Goal: Information Seeking & Learning: Learn about a topic

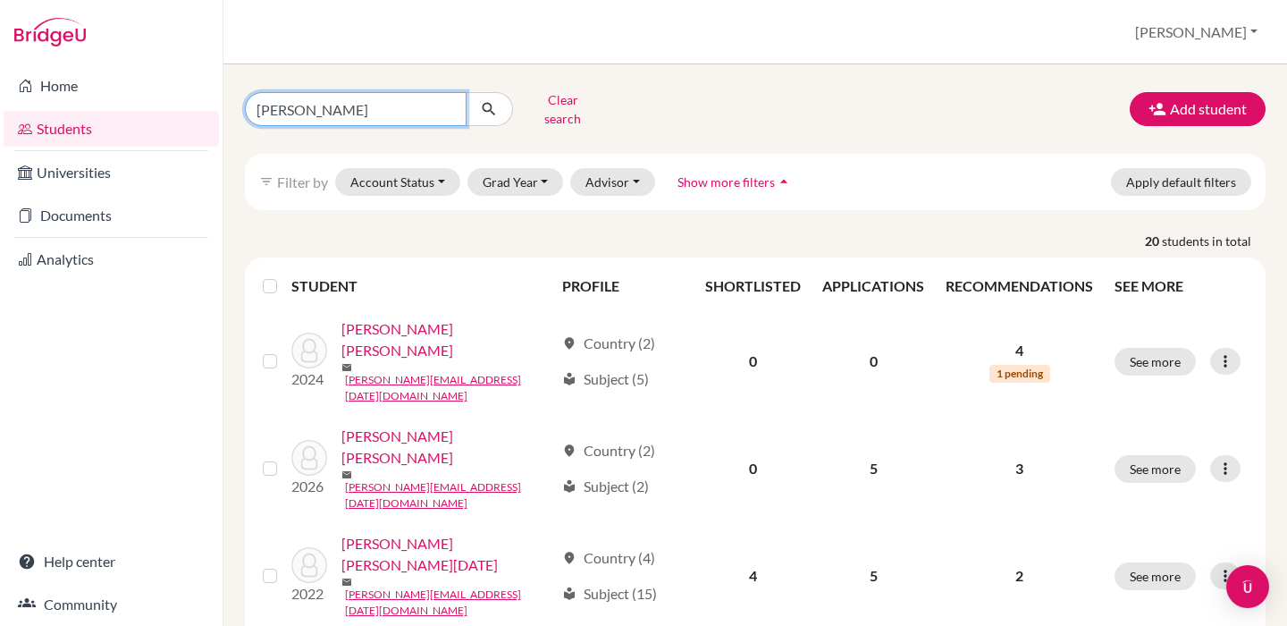
click at [356, 111] on input "[PERSON_NAME]" at bounding box center [356, 109] width 222 height 34
type input "l"
type input "[DEMOGRAPHIC_DATA]"
click at [489, 103] on button "submit" at bounding box center [489, 109] width 47 height 34
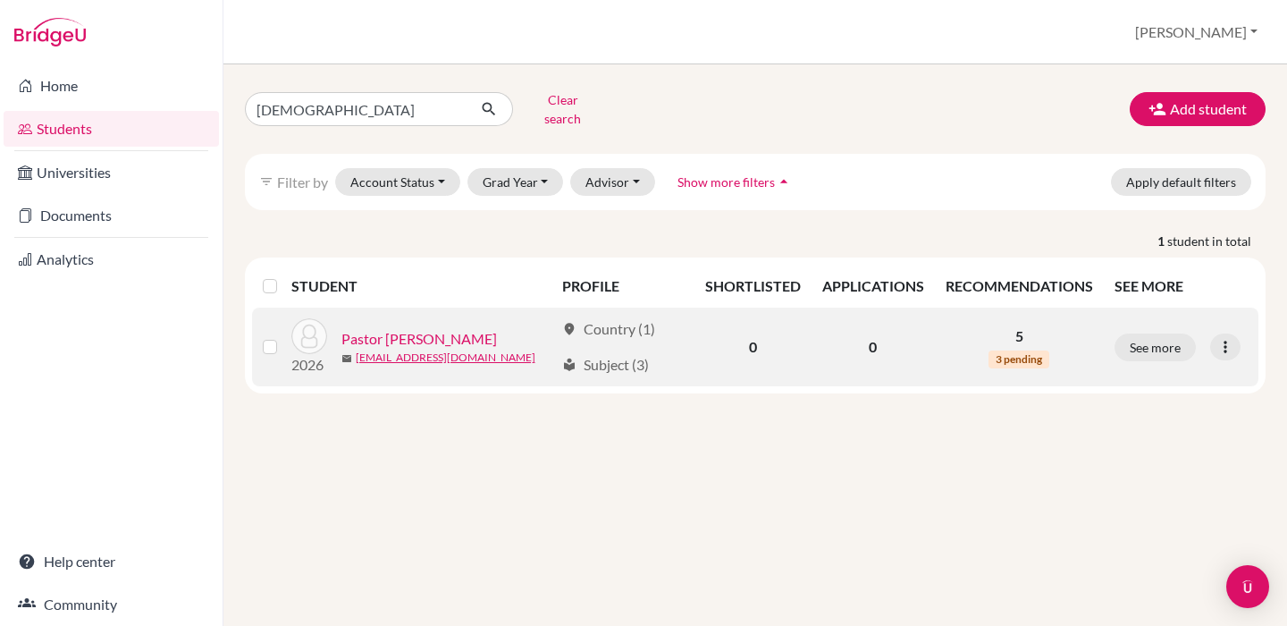
click at [410, 328] on link "Pastor [PERSON_NAME]" at bounding box center [420, 338] width 156 height 21
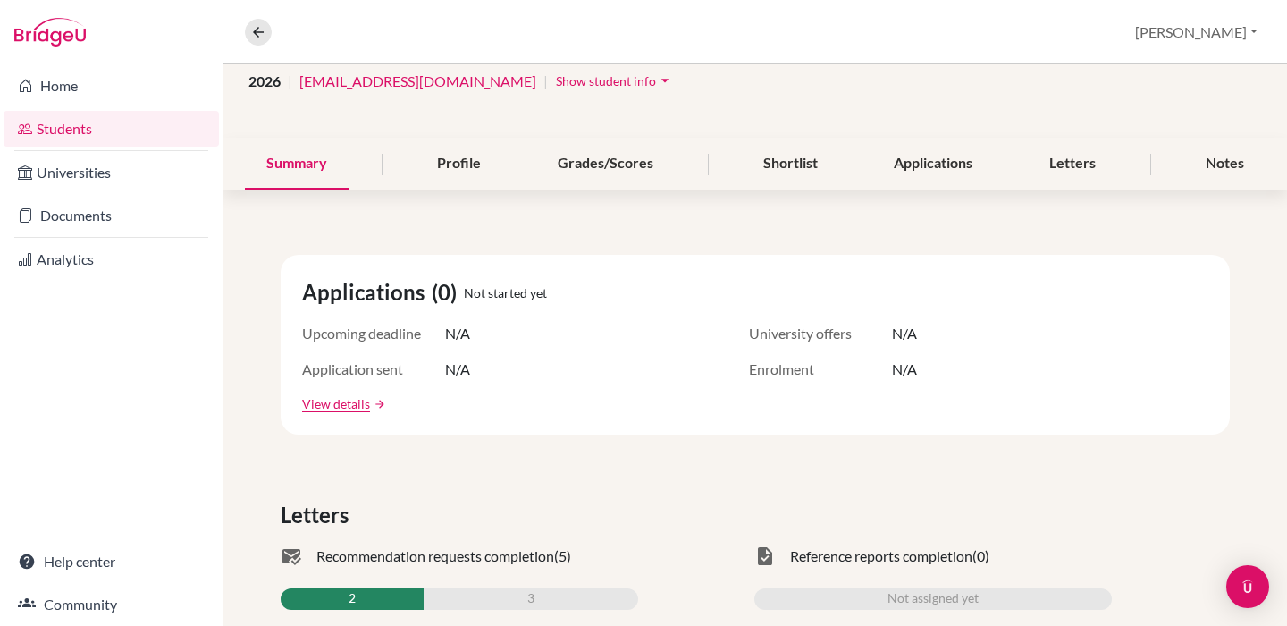
scroll to position [460, 0]
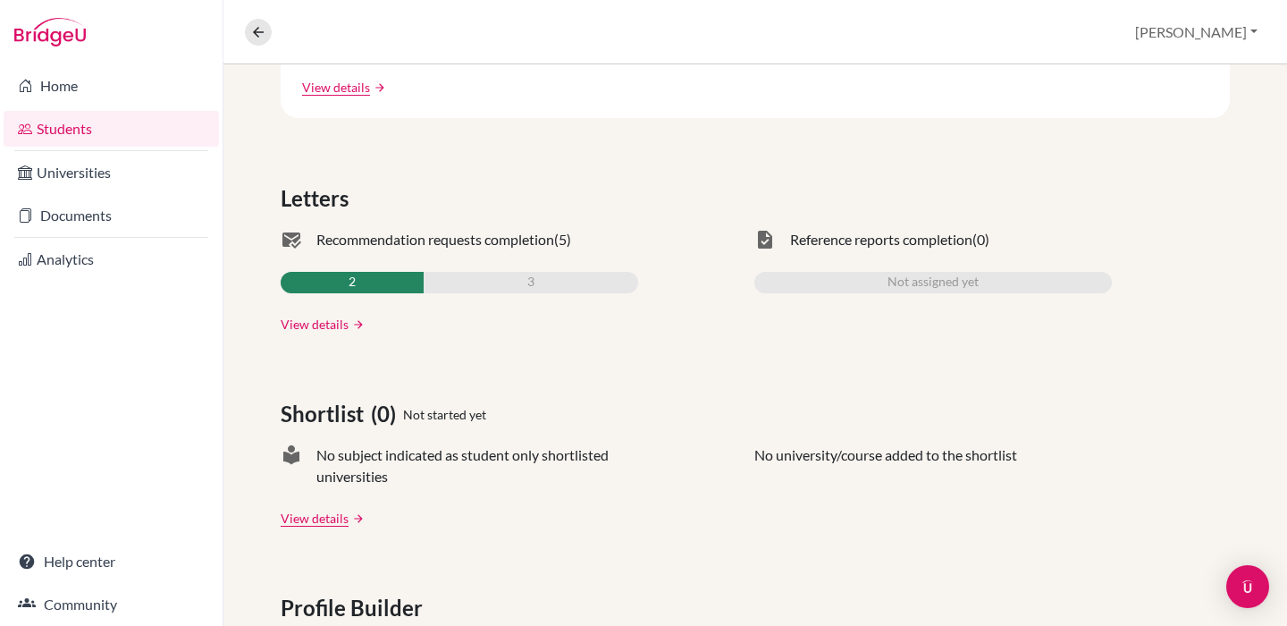
click at [324, 328] on link "View details" at bounding box center [315, 324] width 68 height 19
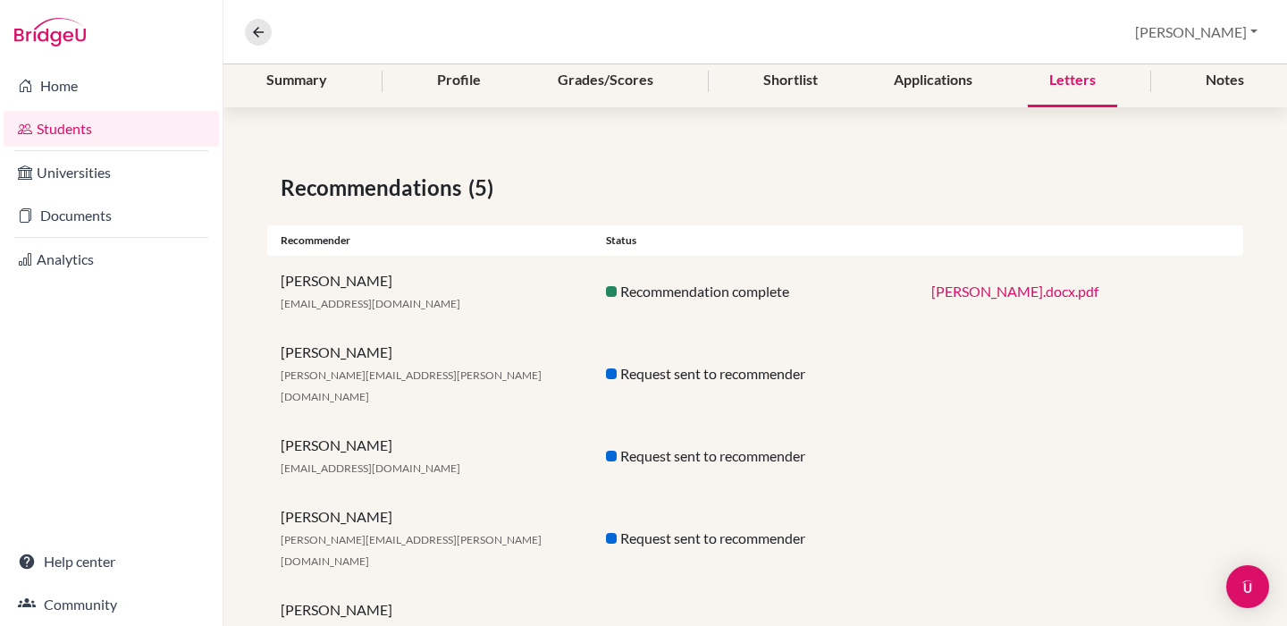
scroll to position [257, 0]
